Goal: Information Seeking & Learning: Understand process/instructions

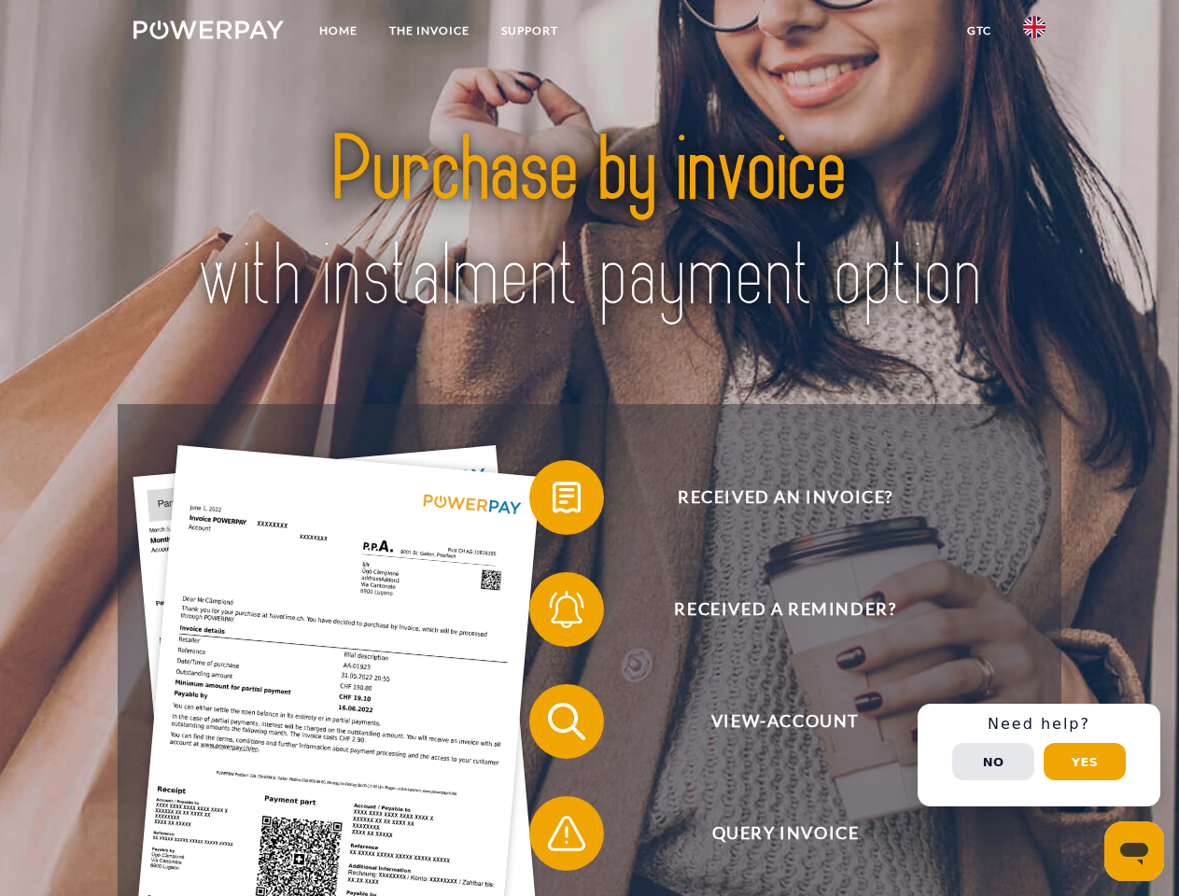
click at [208, 33] on img at bounding box center [208, 30] width 150 height 19
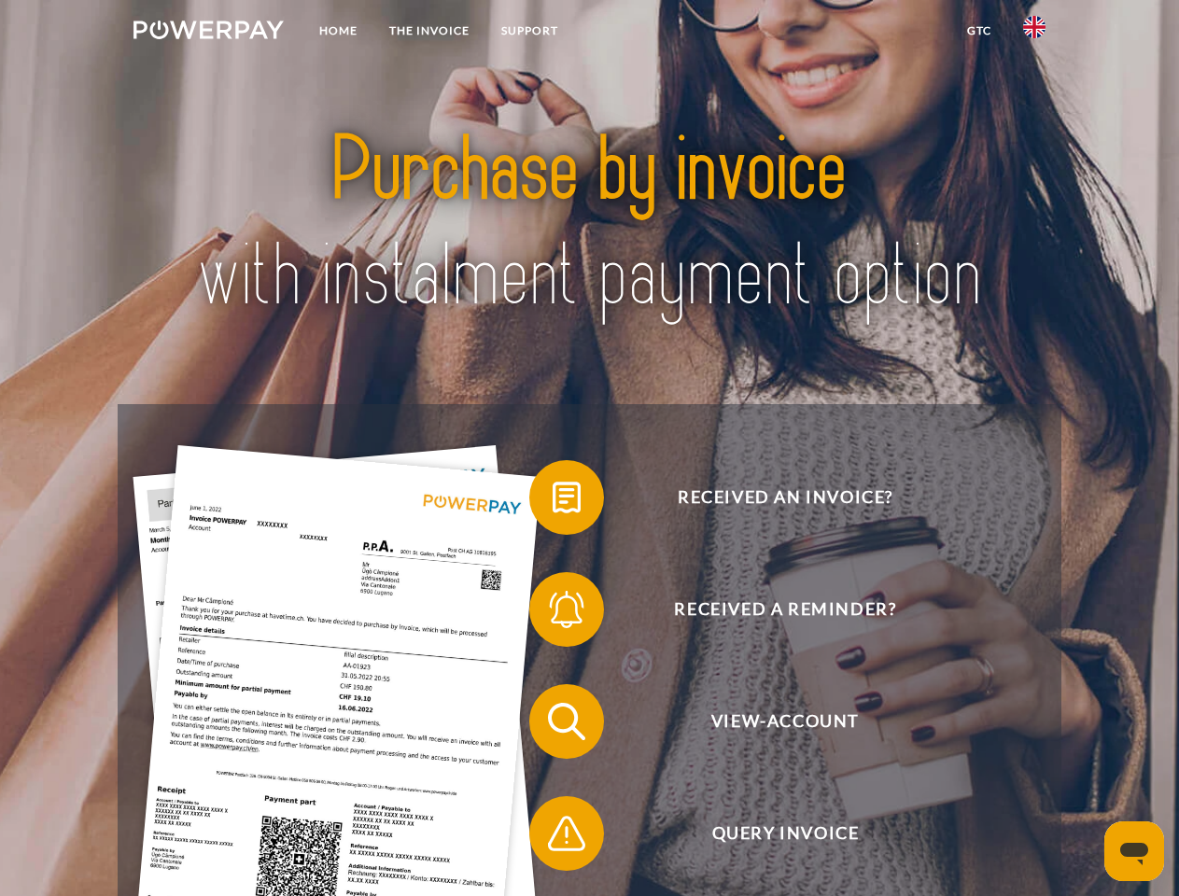
click at [1034, 33] on img at bounding box center [1034, 27] width 22 height 22
click at [978, 31] on link "GTC" at bounding box center [979, 31] width 56 height 34
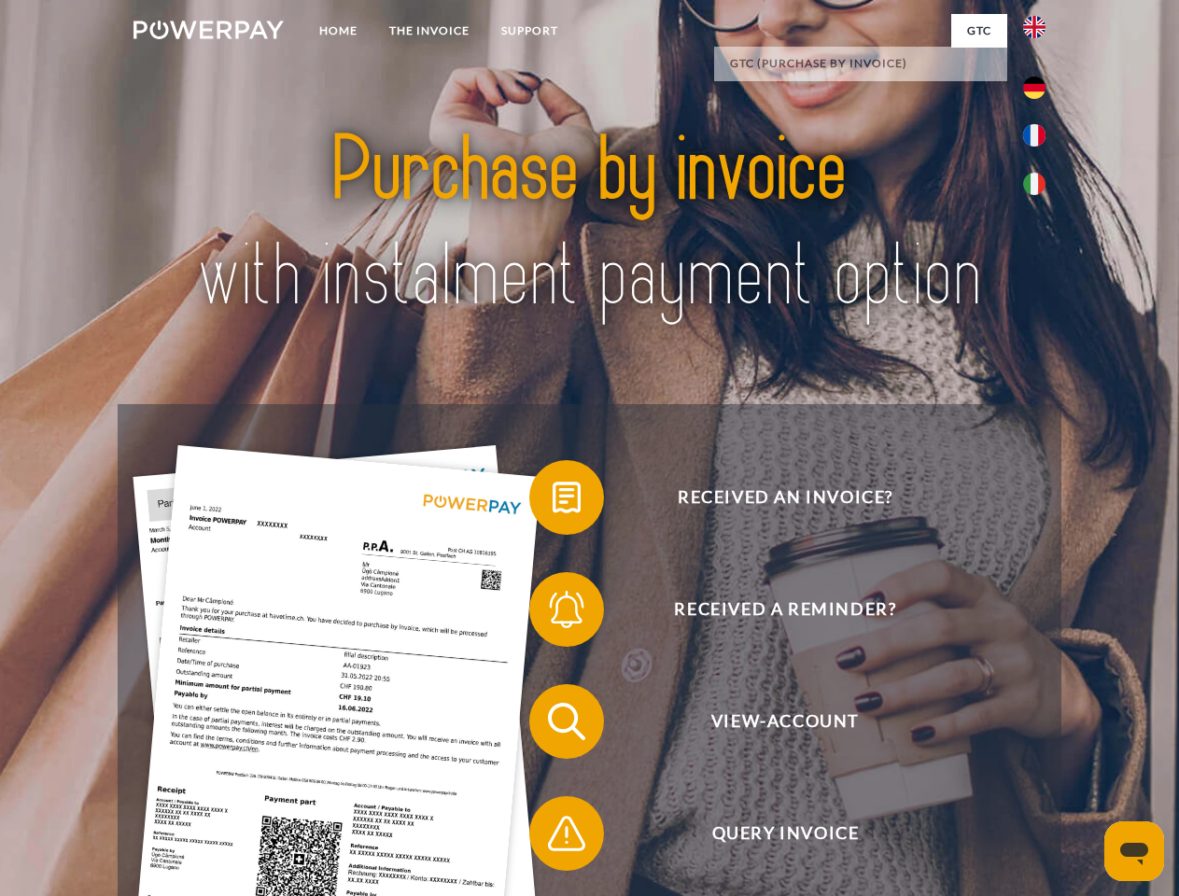
click at [553, 501] on span at bounding box center [538, 497] width 93 height 93
click at [553, 613] on span at bounding box center [538, 609] width 93 height 93
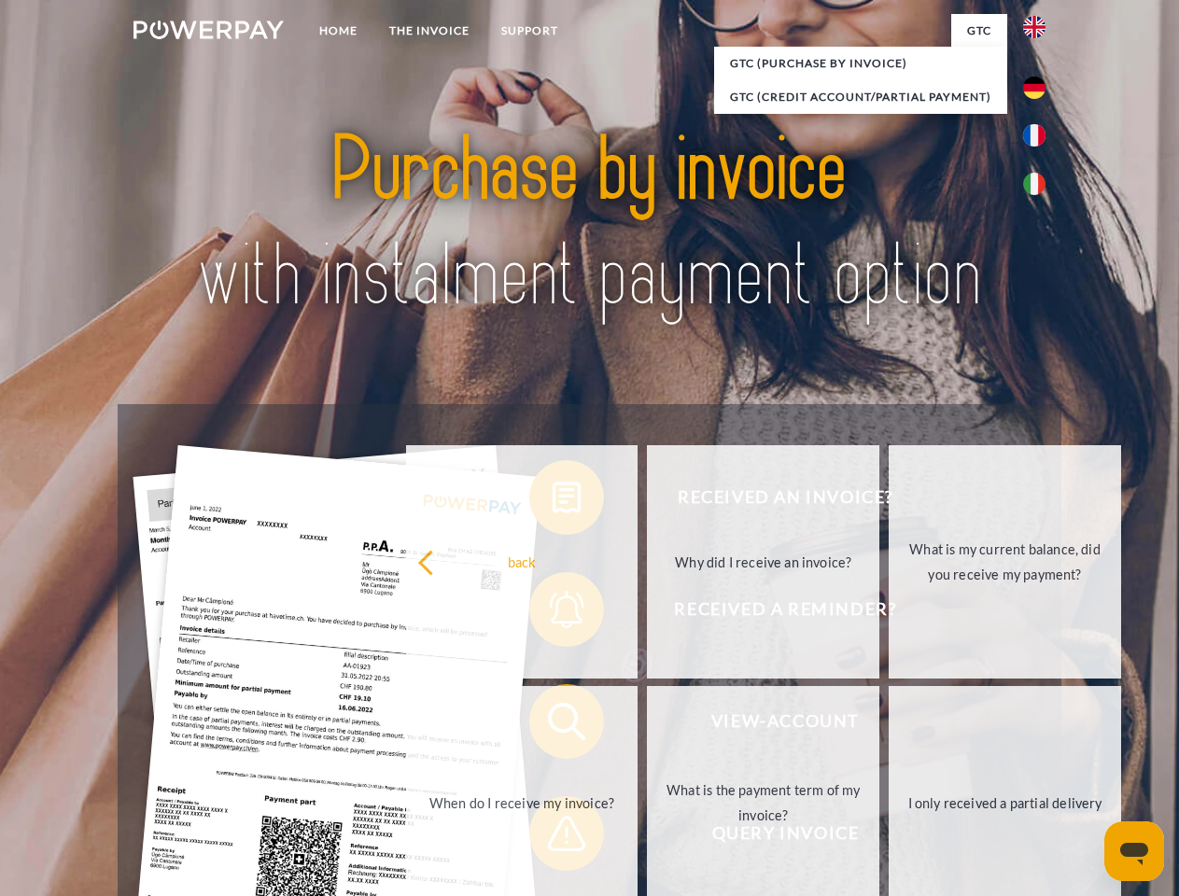
click at [647, 725] on link "What is the payment term of my invoice?" at bounding box center [763, 802] width 232 height 233
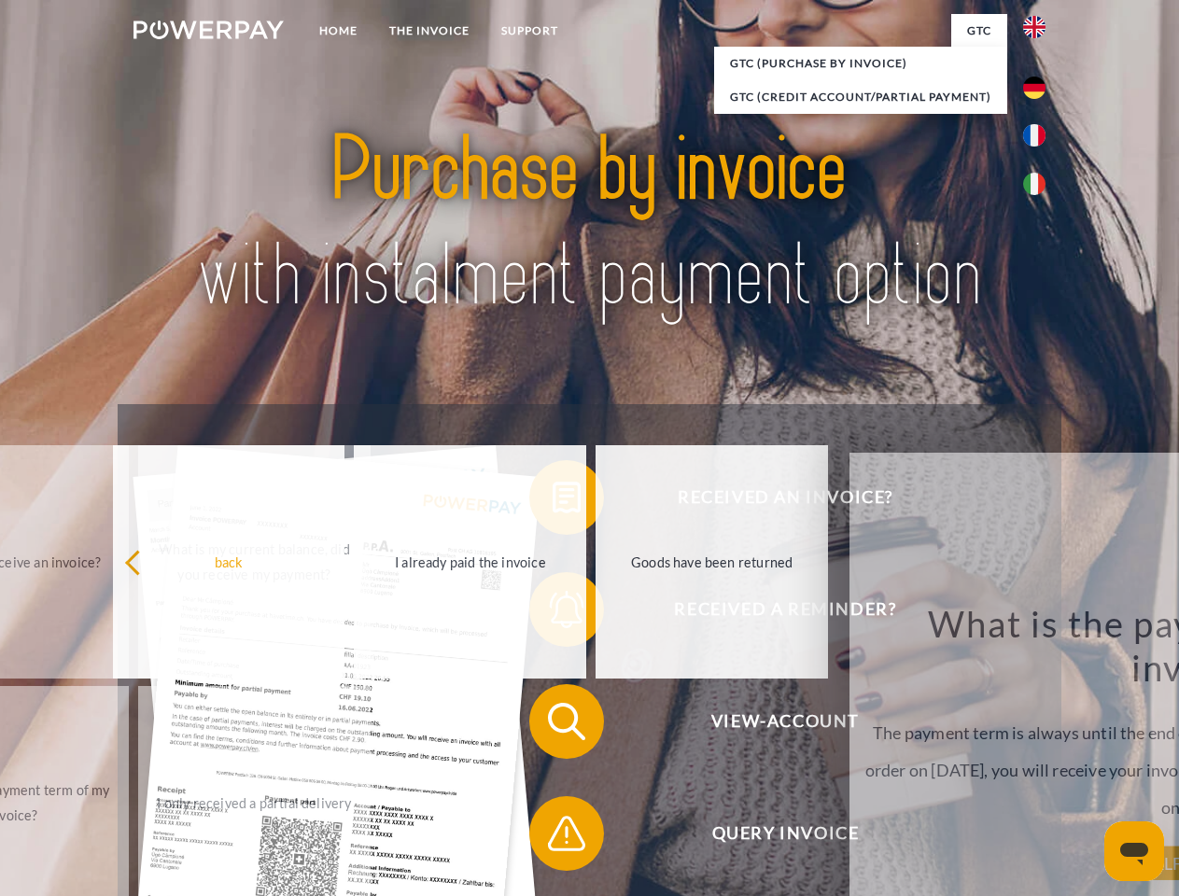
click at [553, 837] on span at bounding box center [538, 833] width 93 height 93
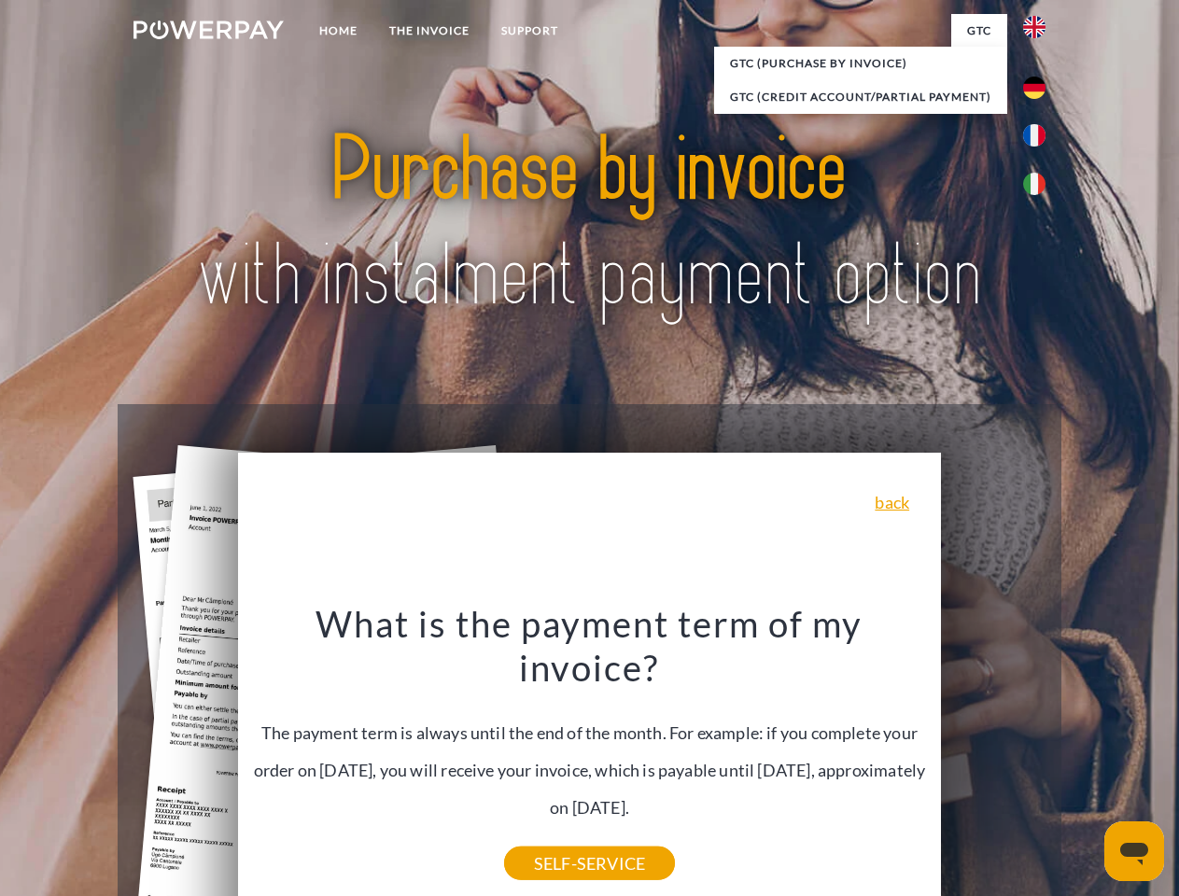
click at [1039, 755] on div "Received an invoice? Received a reminder? View-Account Query Invoice" at bounding box center [589, 777] width 943 height 747
click at [993, 759] on span "View-Account" at bounding box center [784, 721] width 457 height 75
click at [1085, 762] on header "Home THE INVOICE Support" at bounding box center [589, 644] width 1179 height 1289
